Goal: Information Seeking & Learning: Learn about a topic

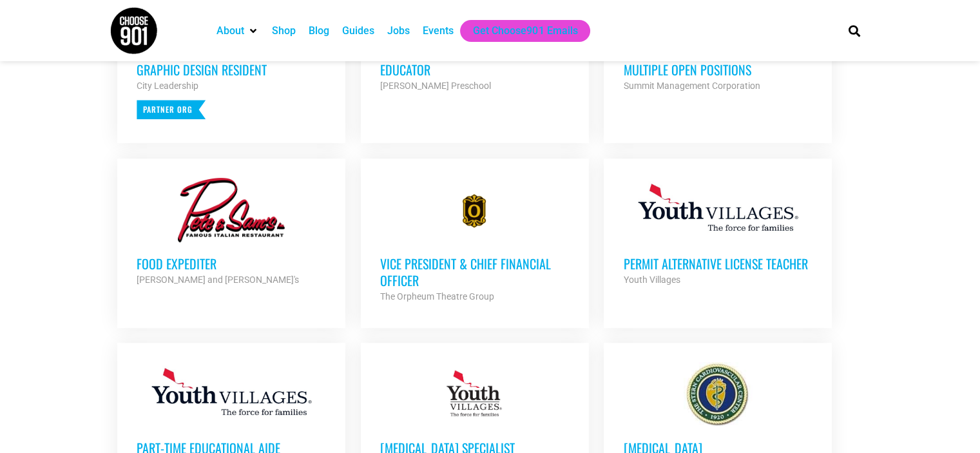
scroll to position [629, 0]
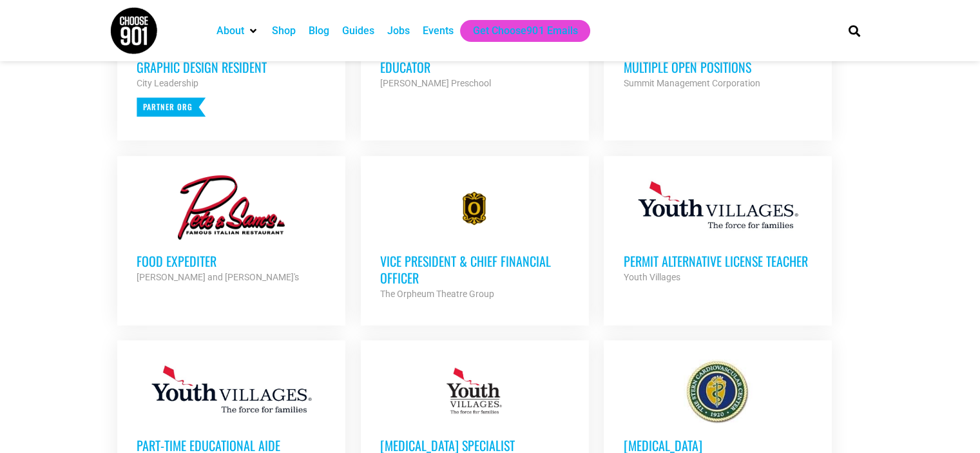
click at [413, 262] on h3 "Vice President & Chief Financial Officer" at bounding box center [474, 270] width 189 height 34
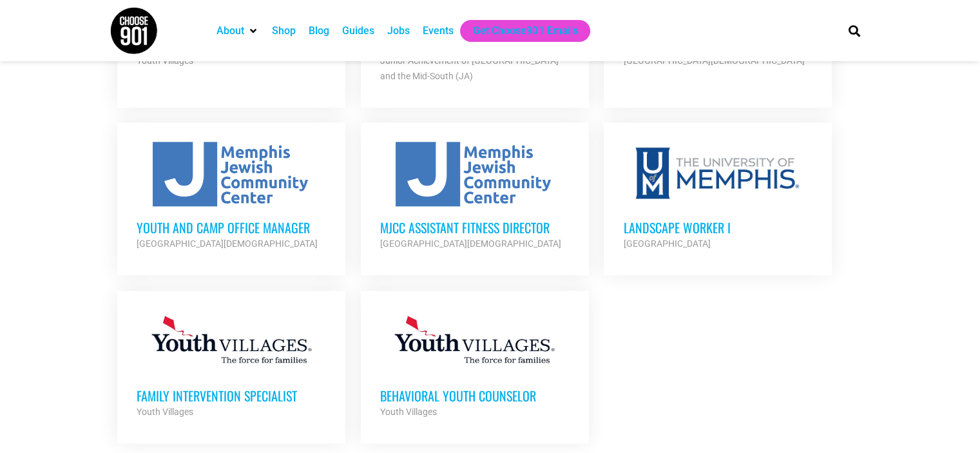
scroll to position [1457, 0]
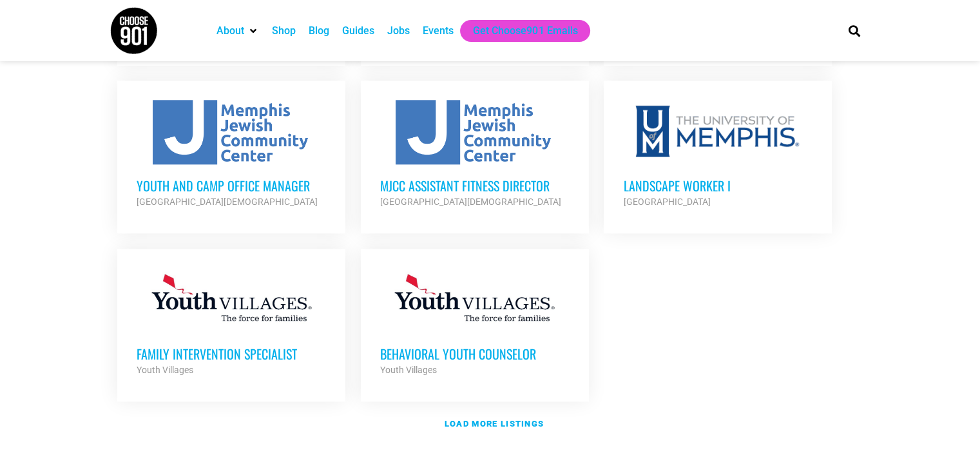
click at [209, 345] on h3 "Family Intervention Specialist" at bounding box center [231, 353] width 189 height 17
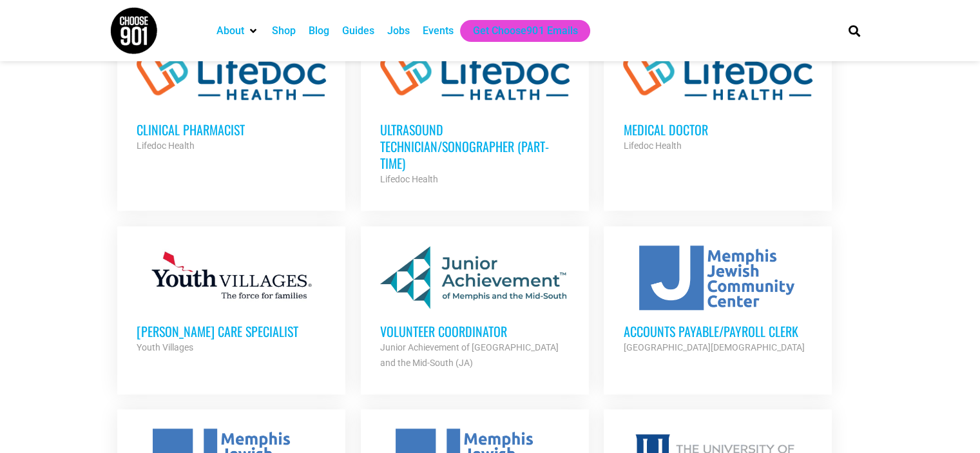
scroll to position [1109, 0]
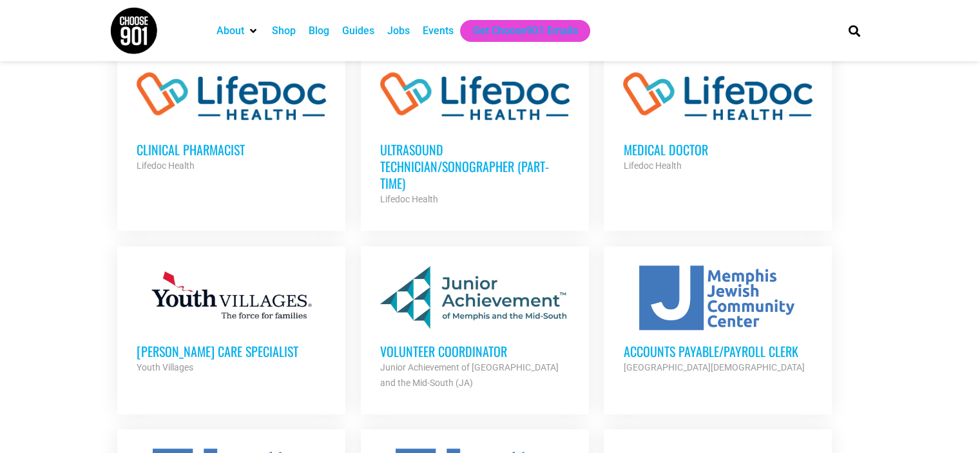
click at [484, 343] on h3 "Volunteer Coordinator" at bounding box center [474, 351] width 189 height 17
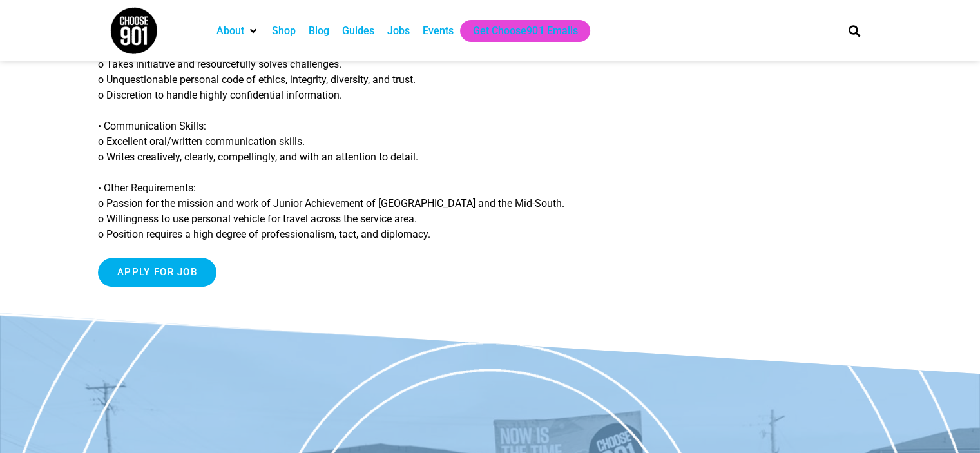
scroll to position [1216, 0]
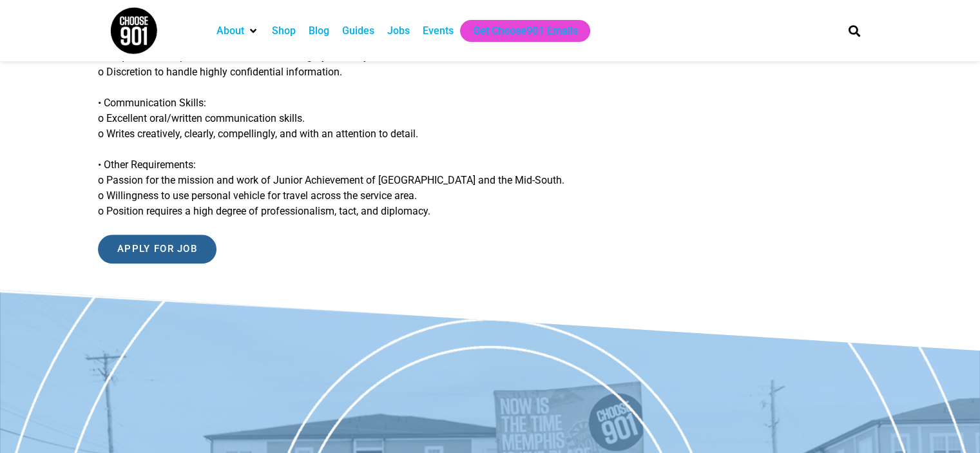
click at [139, 249] on input "Apply for job" at bounding box center [157, 249] width 119 height 29
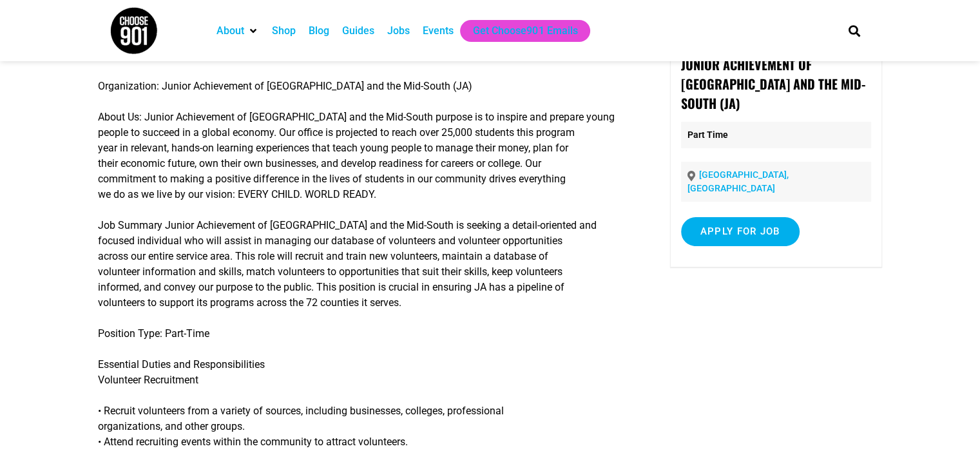
scroll to position [0, 0]
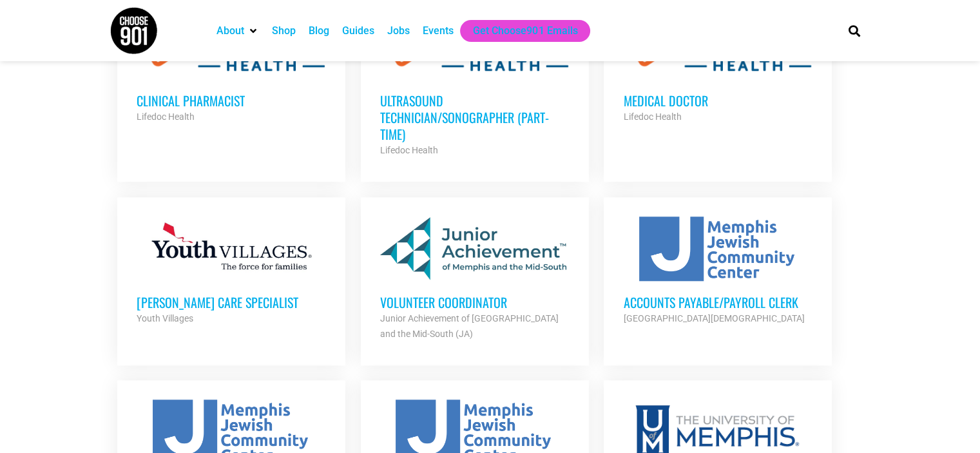
scroll to position [1188, 0]
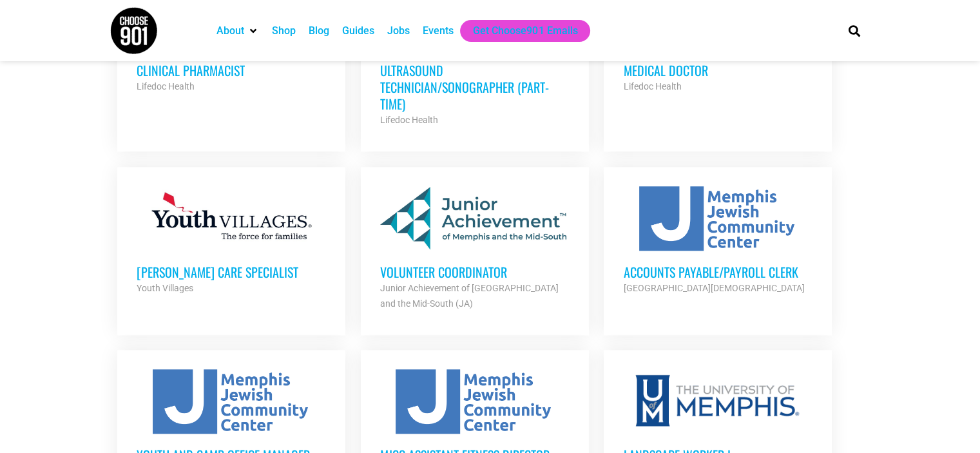
click at [748, 208] on div at bounding box center [717, 218] width 189 height 64
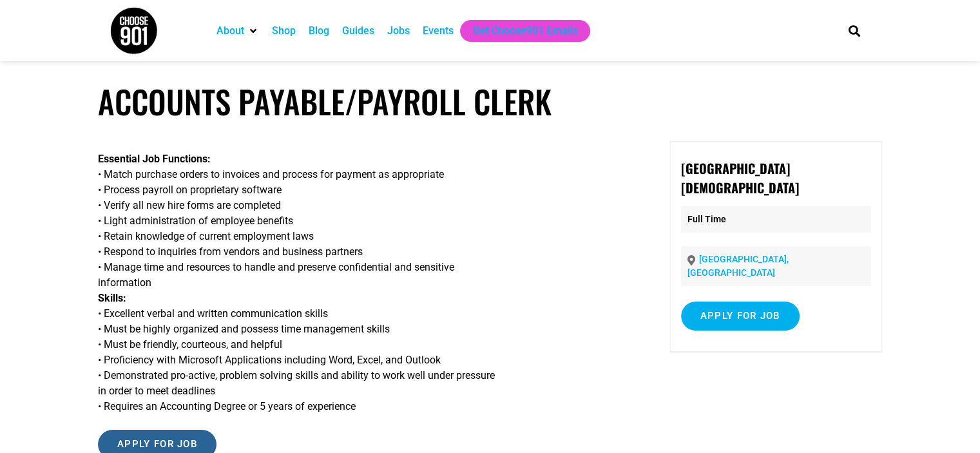
click at [152, 441] on input "Apply for job" at bounding box center [157, 444] width 119 height 29
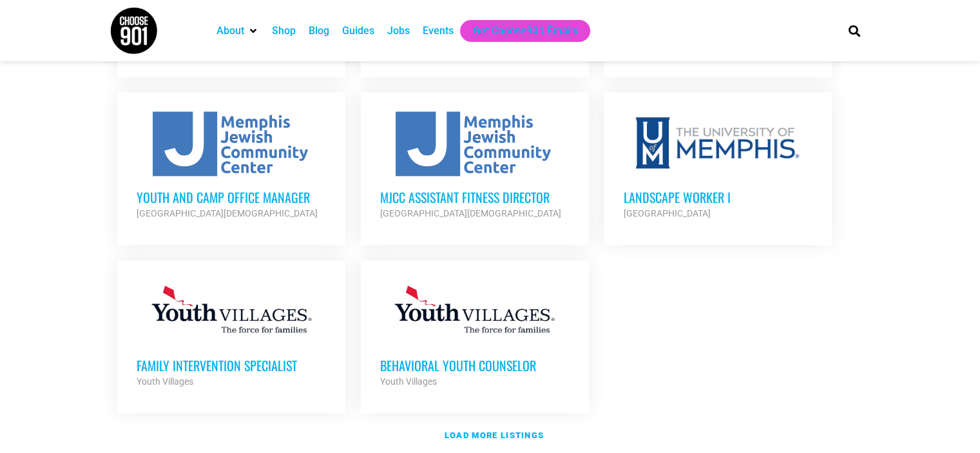
scroll to position [1510, 0]
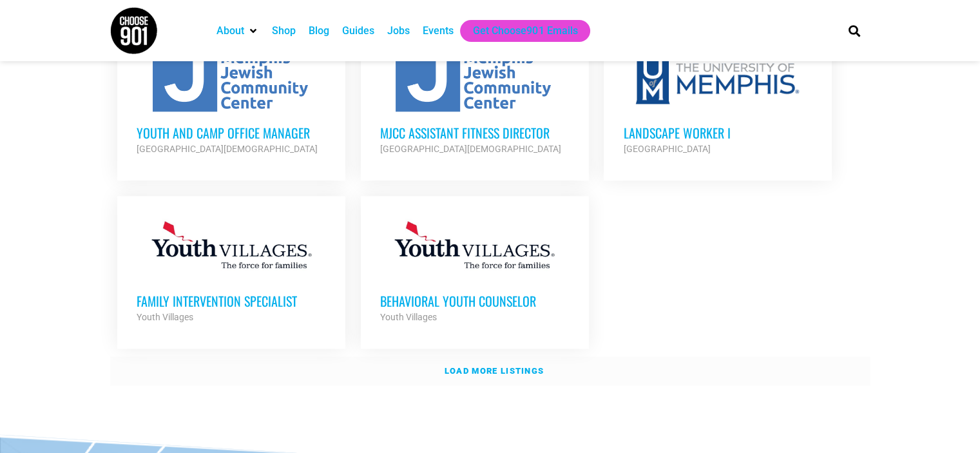
click at [525, 366] on strong "Load more listings" at bounding box center [494, 371] width 99 height 10
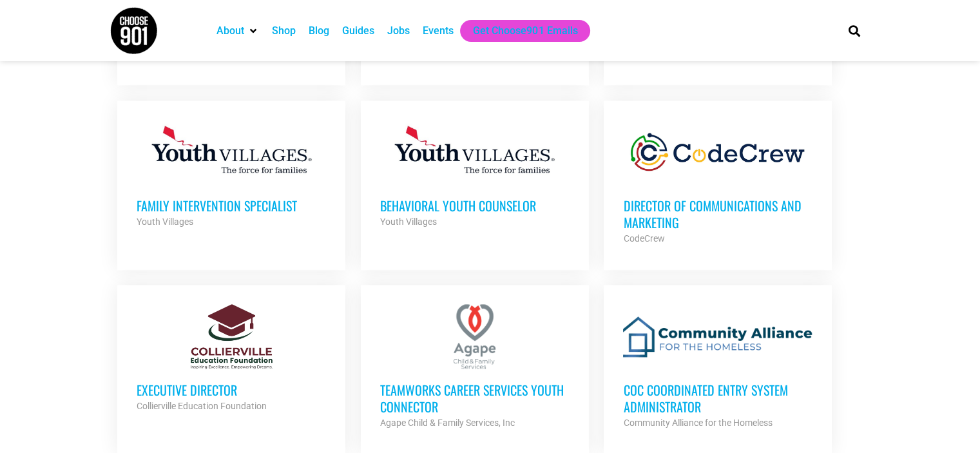
scroll to position [1765, 0]
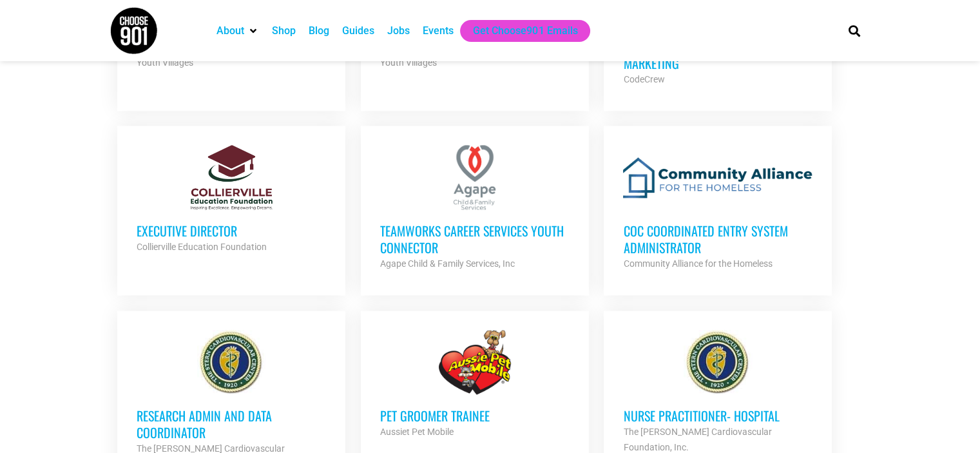
click at [467, 222] on h3 "TeamWorks Career Services Youth Connector" at bounding box center [474, 239] width 189 height 34
click at [673, 222] on h3 "CoC Coordinated Entry System Administrator" at bounding box center [717, 239] width 189 height 34
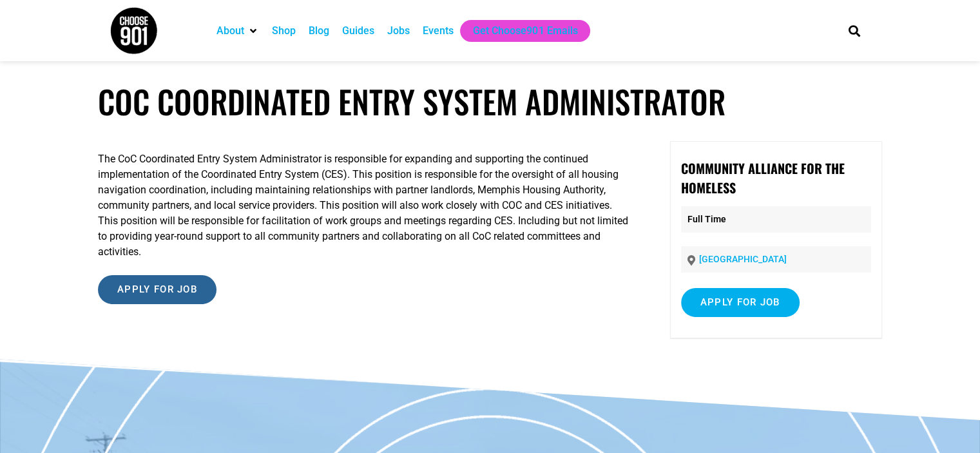
click at [149, 296] on input "Apply for job" at bounding box center [157, 289] width 119 height 29
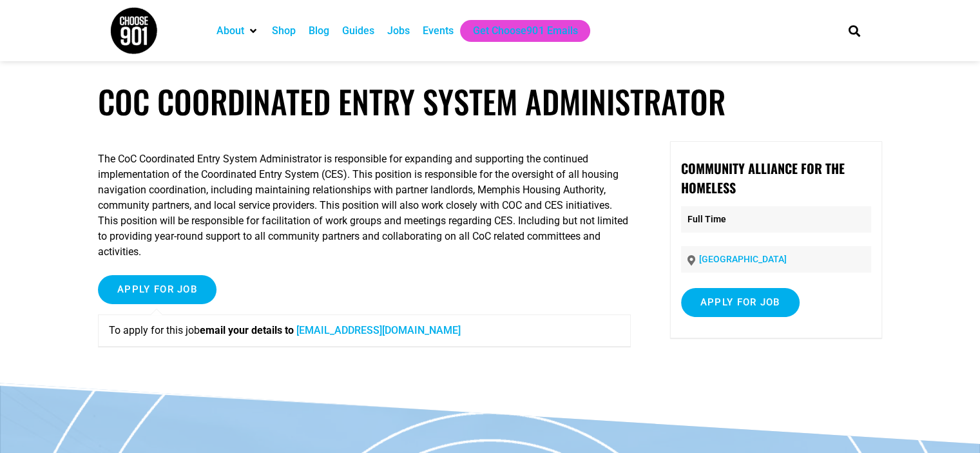
click at [275, 284] on div "Apply for job To apply for this job email your details to [EMAIL_ADDRESS][DOMAI…" at bounding box center [364, 316] width 533 height 82
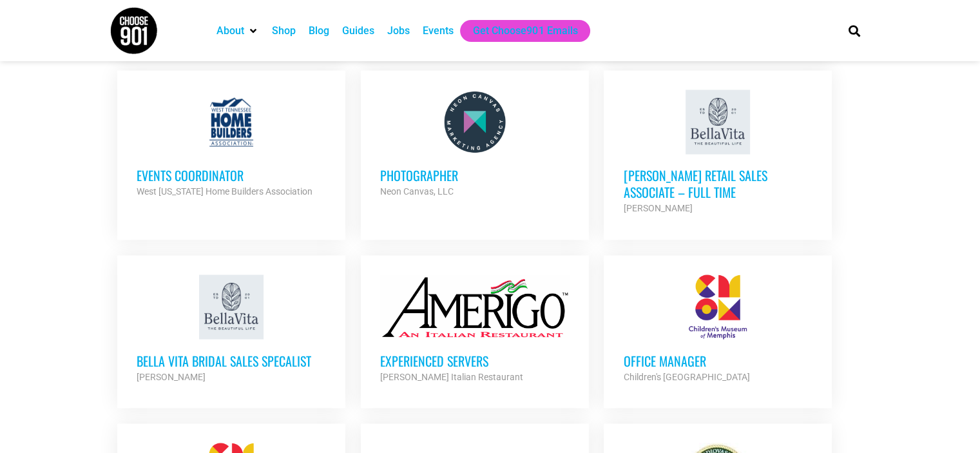
scroll to position [2243, 0]
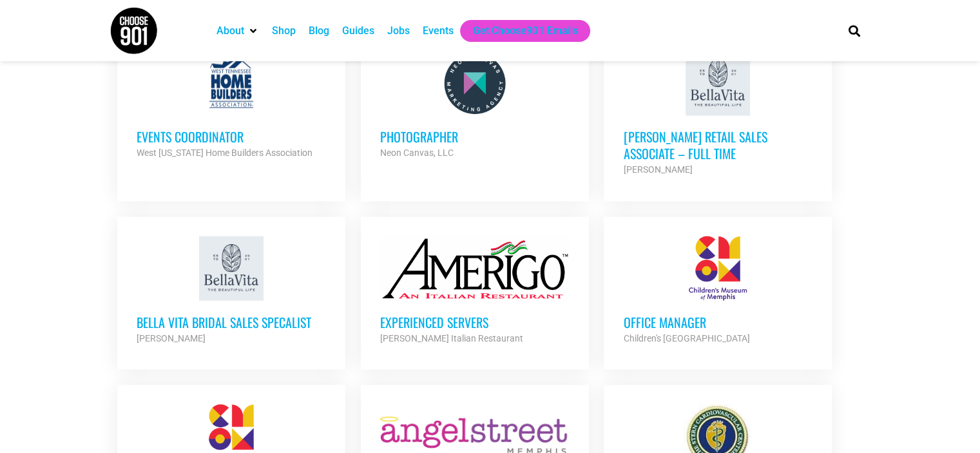
click at [659, 313] on h3 "Office Manager" at bounding box center [717, 321] width 189 height 17
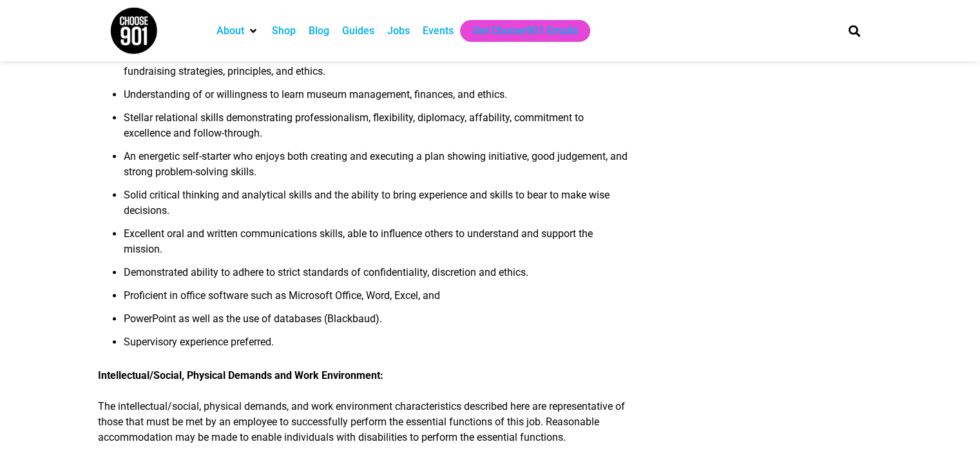
scroll to position [1070, 0]
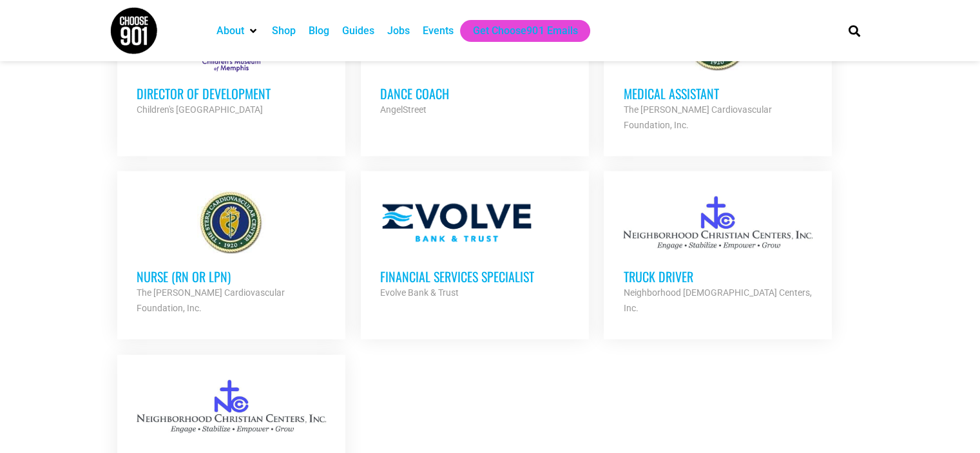
scroll to position [2675, 0]
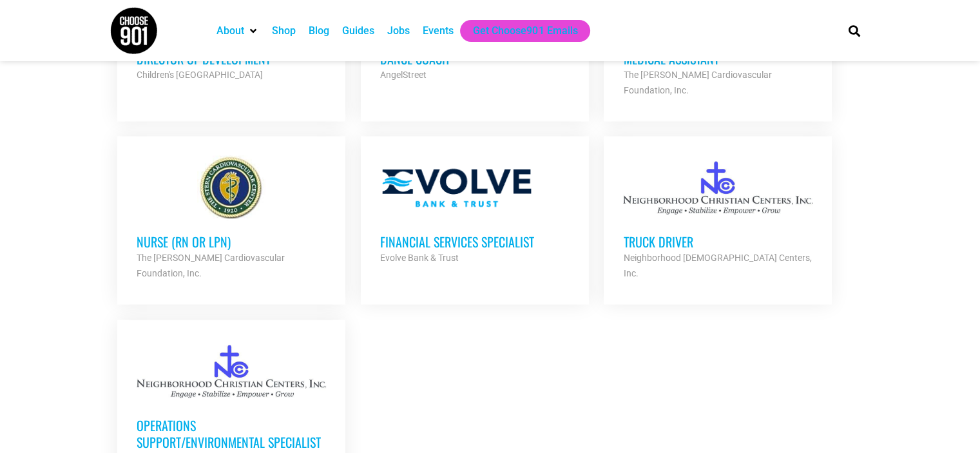
click at [235, 417] on h3 "Operations Support/Environmental Specialist" at bounding box center [231, 434] width 189 height 34
click at [645, 233] on h3 "Truck Driver" at bounding box center [717, 241] width 189 height 17
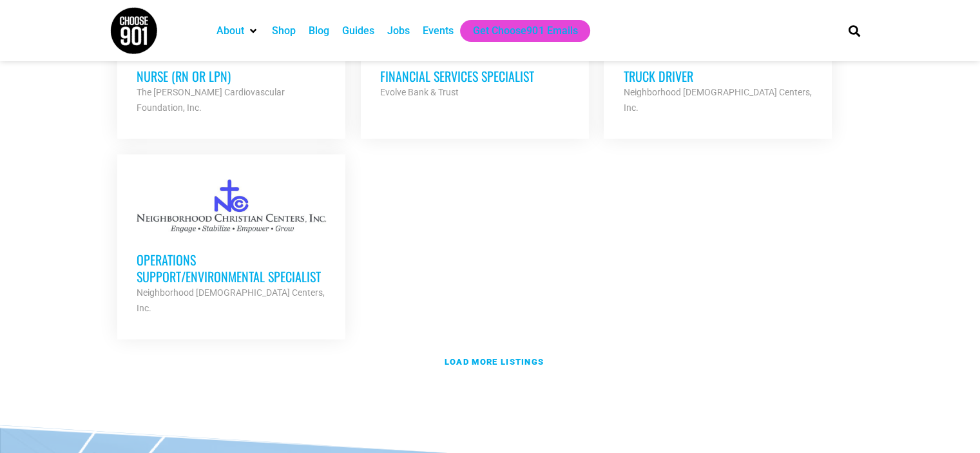
scroll to position [2844, 0]
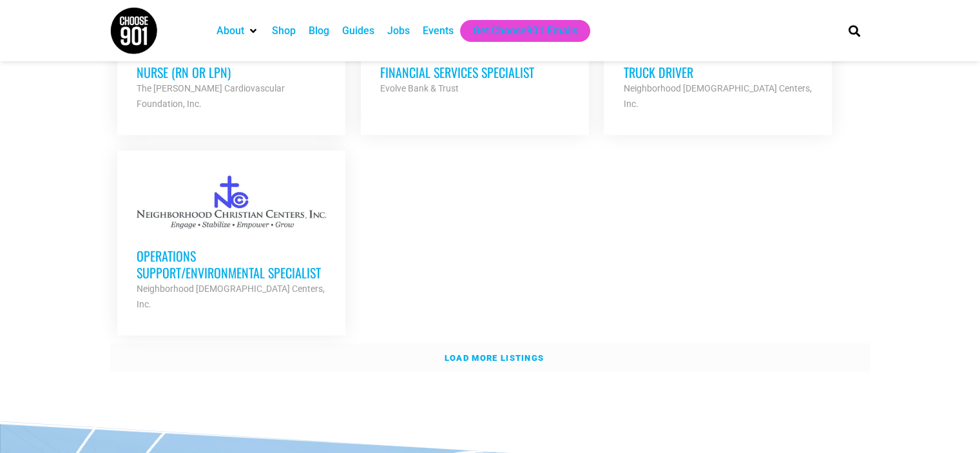
click at [488, 353] on strong "Load more listings" at bounding box center [494, 358] width 99 height 10
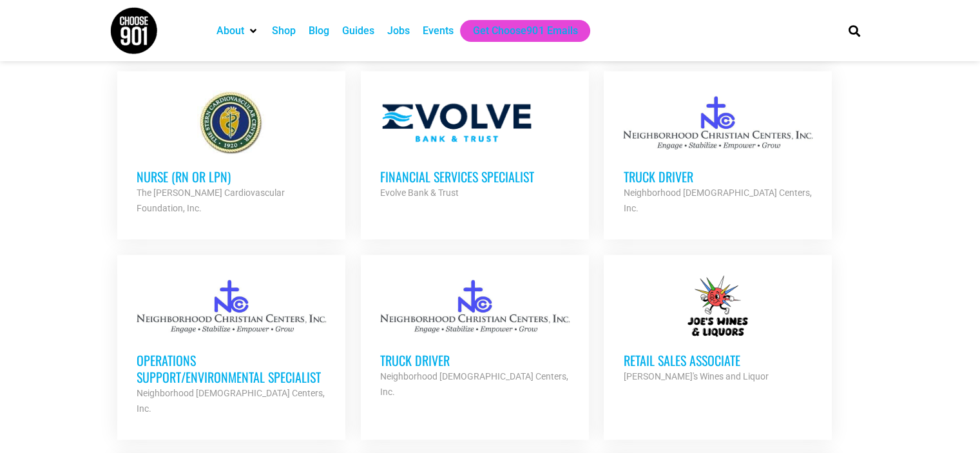
scroll to position [2751, 0]
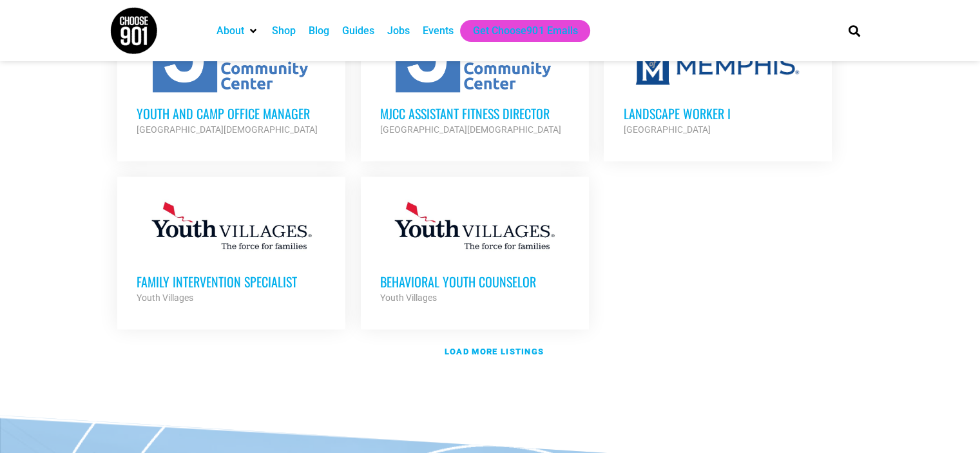
scroll to position [1549, 0]
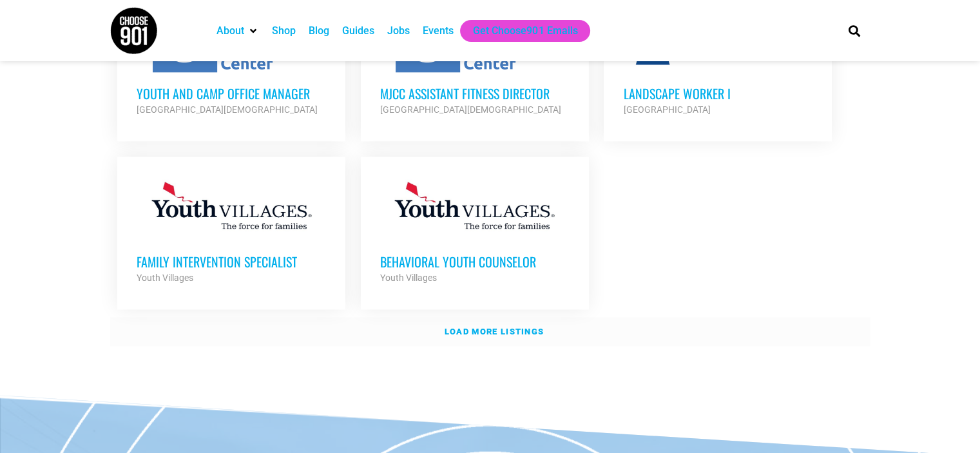
click at [504, 327] on strong "Load more listings" at bounding box center [494, 332] width 99 height 10
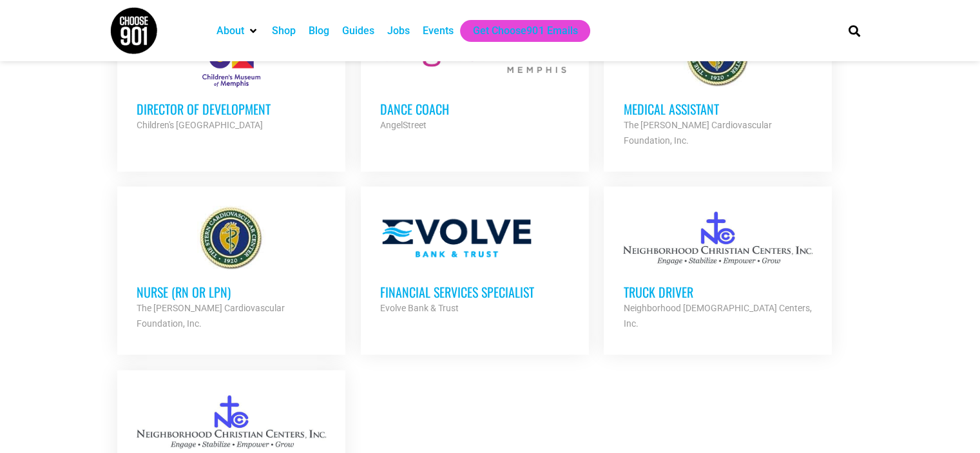
scroll to position [2715, 0]
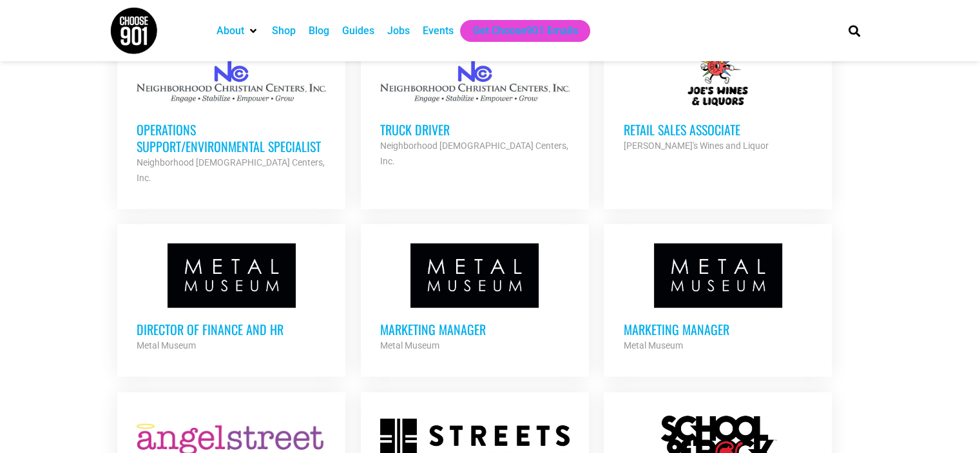
scroll to position [2923, 0]
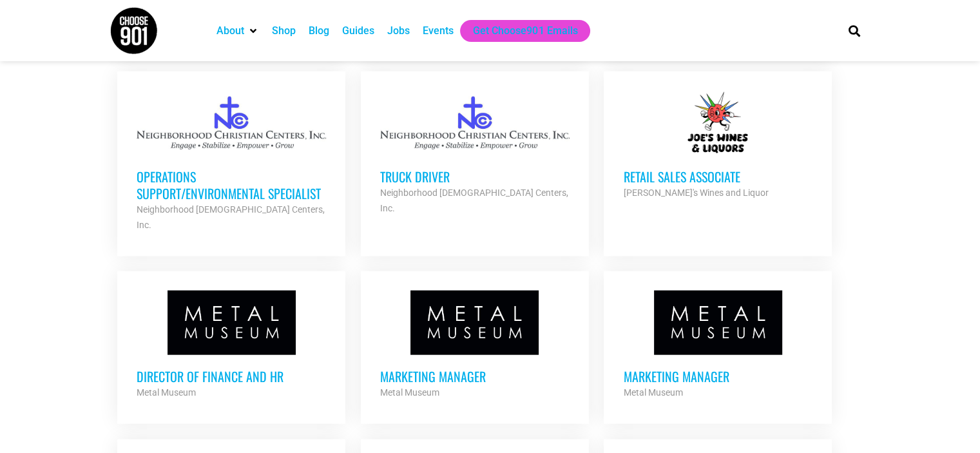
click at [240, 368] on h3 "Director of Finance and HR" at bounding box center [231, 376] width 189 height 17
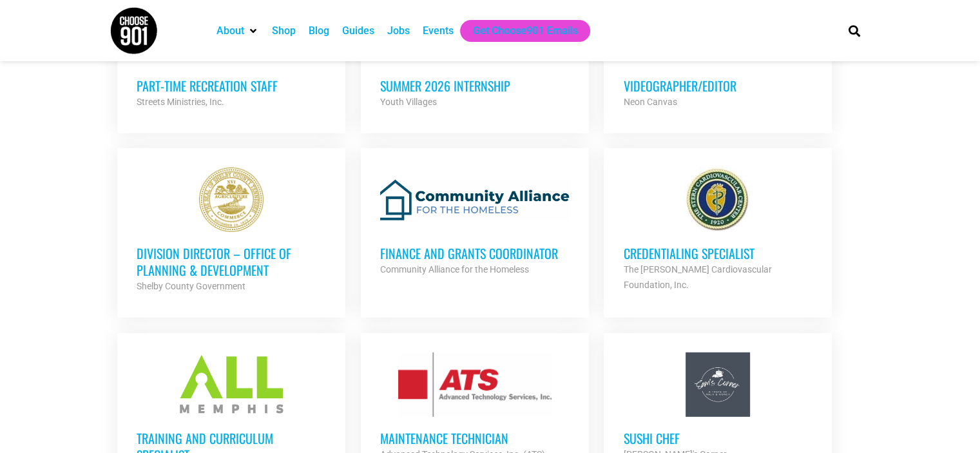
scroll to position [3641, 0]
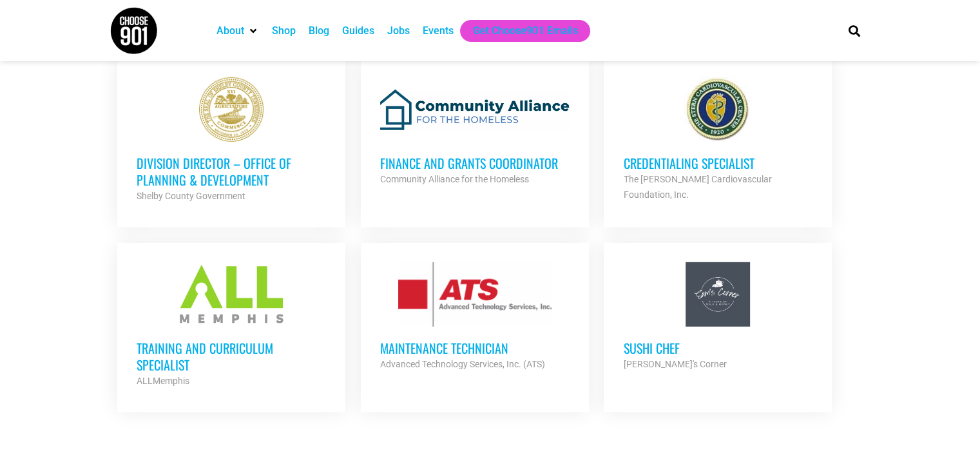
click at [177, 340] on h3 "Training and Curriculum Specialist" at bounding box center [231, 357] width 189 height 34
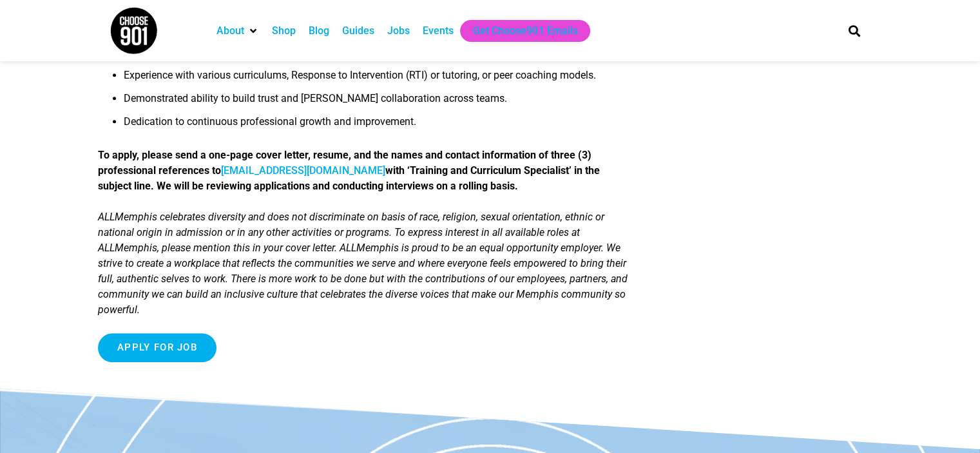
scroll to position [1228, 0]
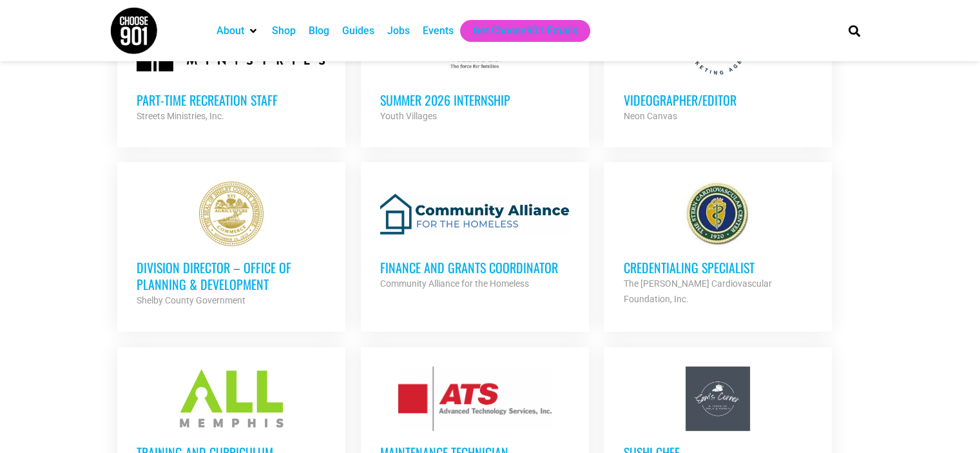
scroll to position [3520, 0]
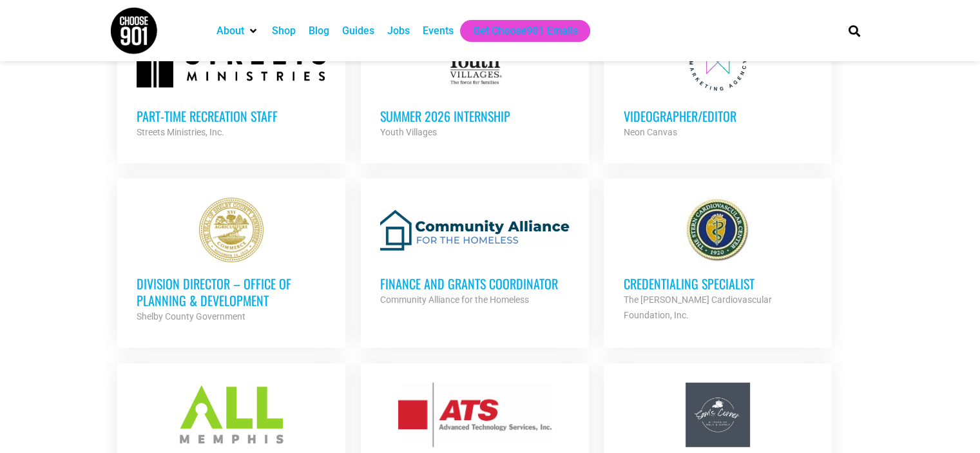
click at [179, 275] on h3 "Division Director – Office of Planning & Development" at bounding box center [231, 292] width 189 height 34
